Goal: Task Accomplishment & Management: Complete application form

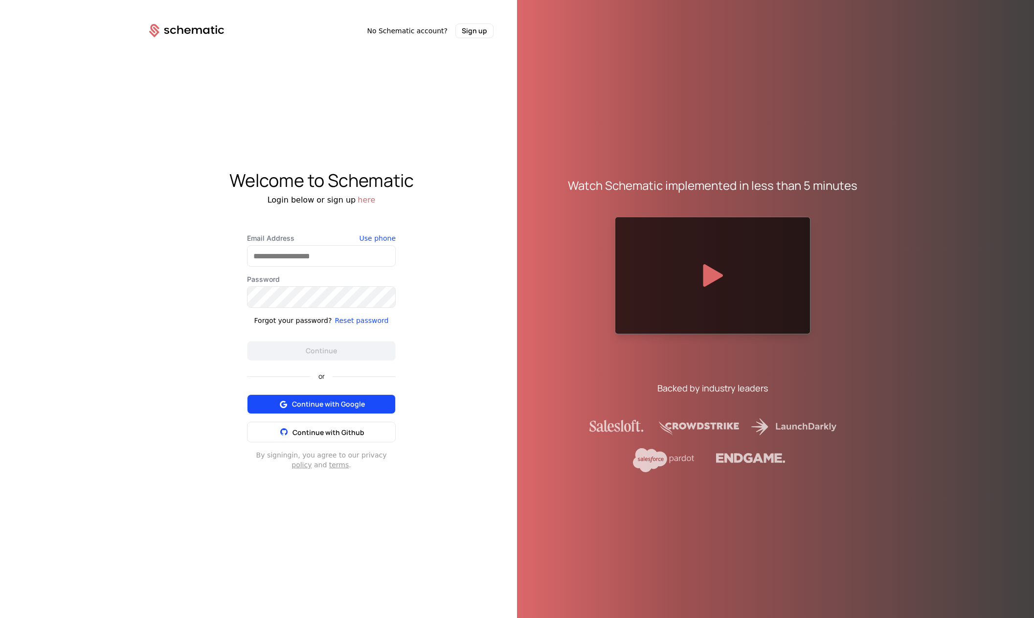
click at [366, 400] on button "Continue with Google" at bounding box center [321, 404] width 149 height 20
